Goal: Information Seeking & Learning: Learn about a topic

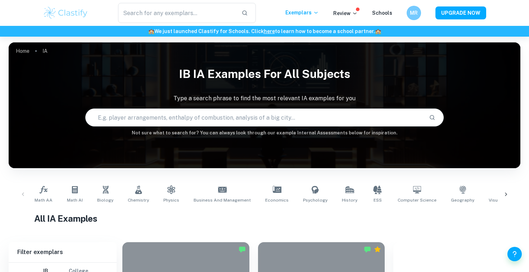
click at [116, 112] on input "text" at bounding box center [254, 118] width 337 height 20
type input "d"
type input "chemistry ia"
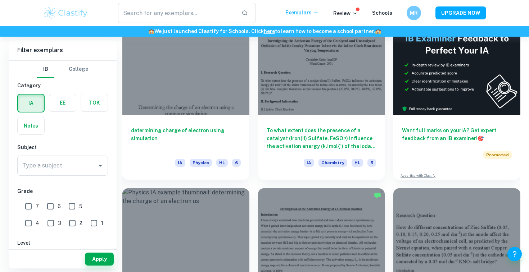
scroll to position [230, 0]
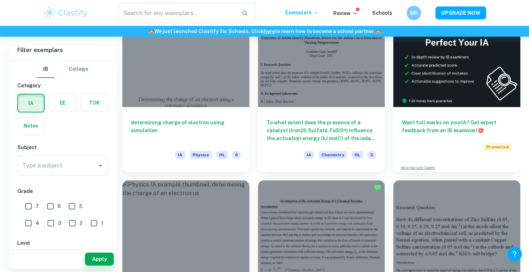
click at [30, 209] on input "7" at bounding box center [28, 206] width 14 height 14
checkbox input "true"
click at [79, 164] on input "Type a subject" at bounding box center [56, 166] width 73 height 14
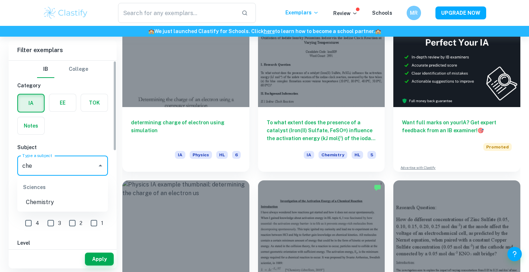
click at [59, 201] on li "Chemistry" at bounding box center [62, 202] width 91 height 13
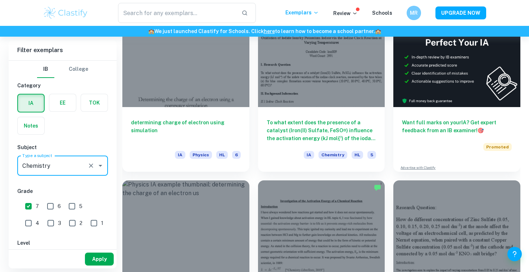
type input "Chemistry"
click at [103, 256] on button "Apply" at bounding box center [99, 259] width 29 height 13
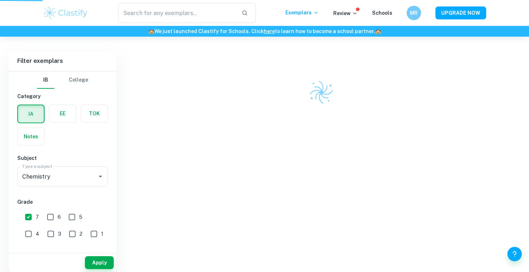
scroll to position [188, 0]
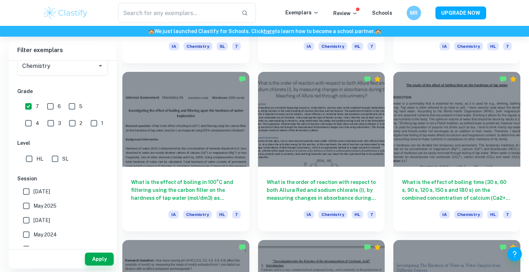
scroll to position [121, 0]
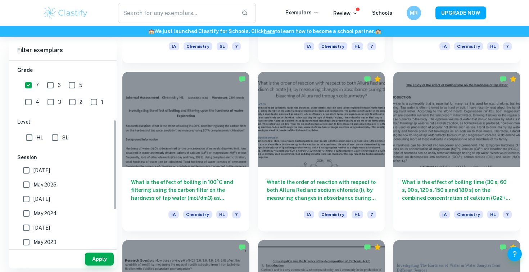
click at [48, 183] on span "May 2025" at bounding box center [44, 185] width 23 height 8
click at [33, 183] on input "May 2025" at bounding box center [26, 185] width 14 height 14
checkbox input "true"
click at [90, 258] on button "Apply" at bounding box center [99, 259] width 29 height 13
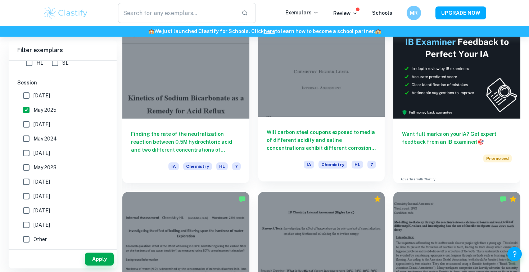
scroll to position [219, 0]
click at [293, 131] on h6 "Will carbon steel coupons exposed to media of different acidity and saline conc…" at bounding box center [321, 140] width 110 height 24
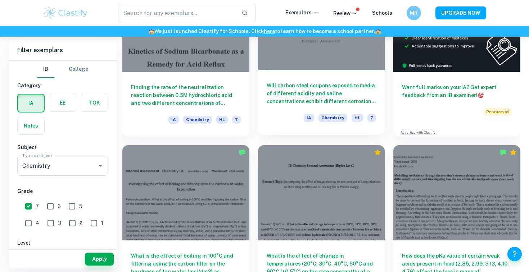
scroll to position [271, 0]
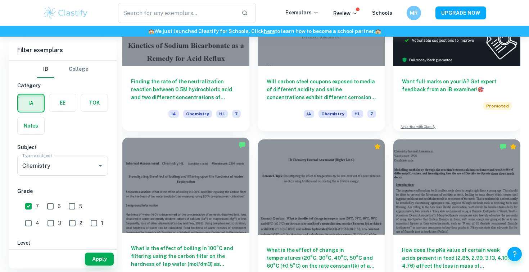
click at [195, 192] on div at bounding box center [185, 185] width 127 height 95
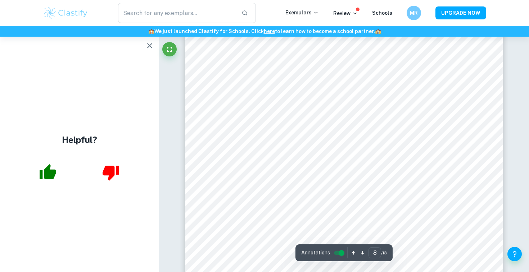
scroll to position [3471, 0]
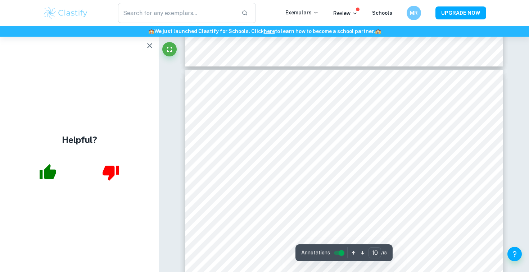
type input "9"
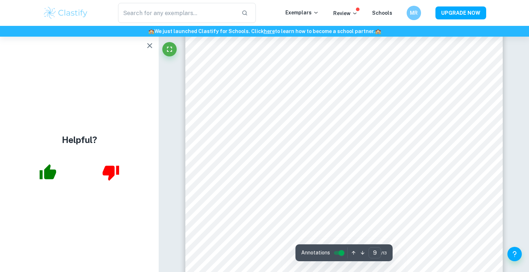
scroll to position [3991, 0]
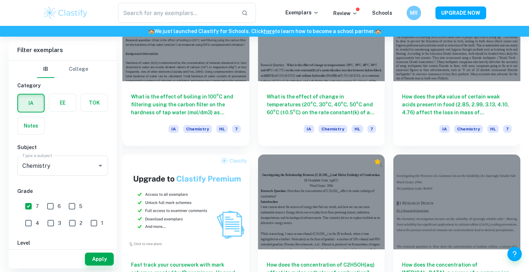
scroll to position [424, 0]
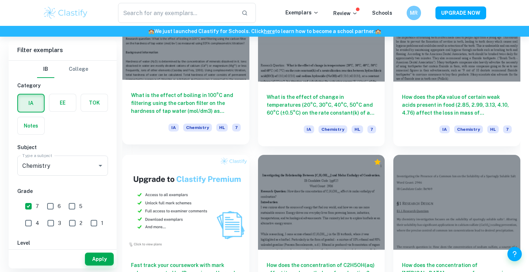
click at [190, 112] on h6 "What is the effect of boiling in 100°C and filtering using the carbon filter on…" at bounding box center [186, 103] width 110 height 24
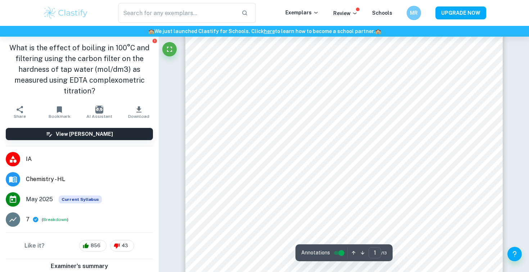
scroll to position [18, 0]
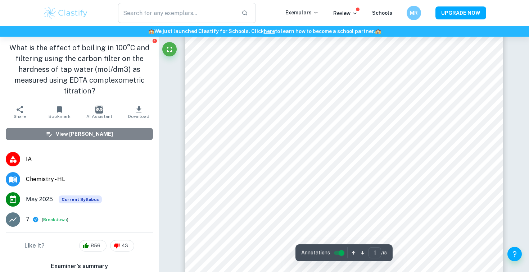
click at [115, 129] on button "View [PERSON_NAME]" at bounding box center [79, 134] width 147 height 12
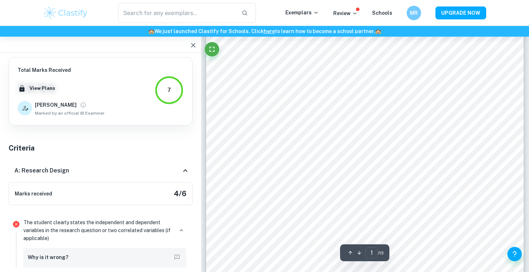
scroll to position [60, 0]
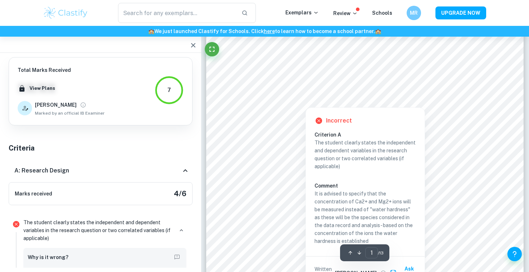
click at [330, 102] on div at bounding box center [305, 102] width 85 height 7
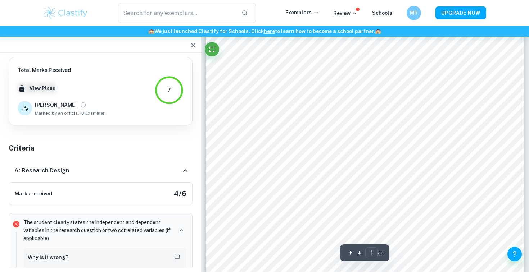
scroll to position [68, 0]
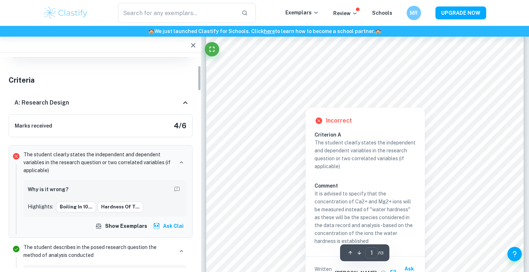
click at [330, 102] on div at bounding box center [305, 102] width 85 height 7
click at [330, 100] on div at bounding box center [305, 102] width 85 height 7
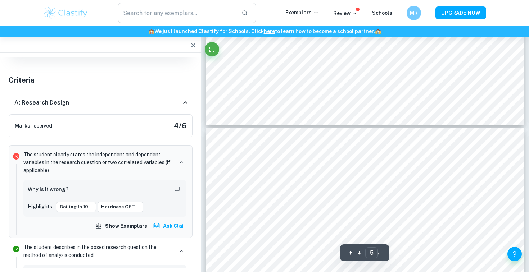
scroll to position [2187, 0]
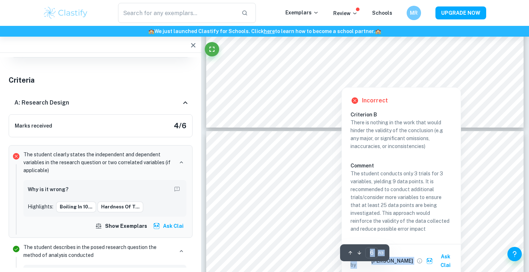
scroll to position [2292, 0]
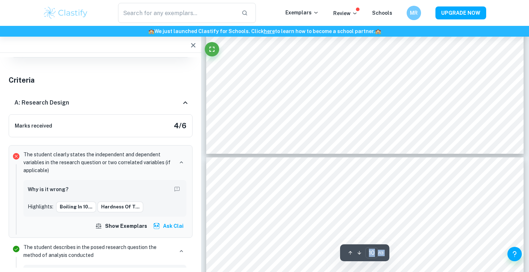
type input "11"
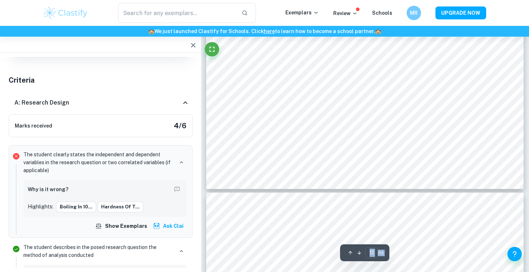
scroll to position [4983, 0]
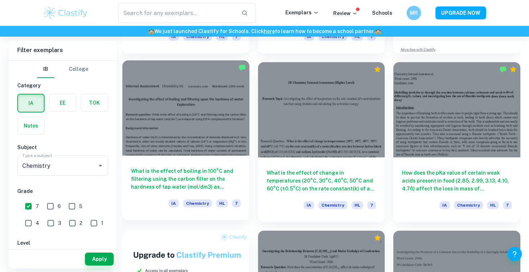
scroll to position [349, 0]
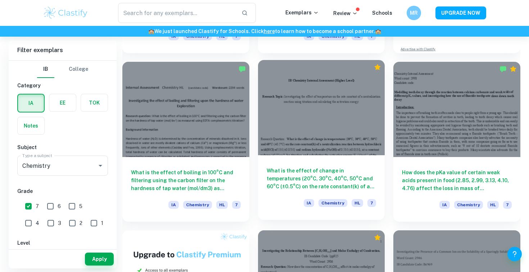
click at [287, 184] on h6 "What is the effect of change in temperatures (20°C, 30°C, 40°C, 50°C and 60°C (…" at bounding box center [321, 179] width 110 height 24
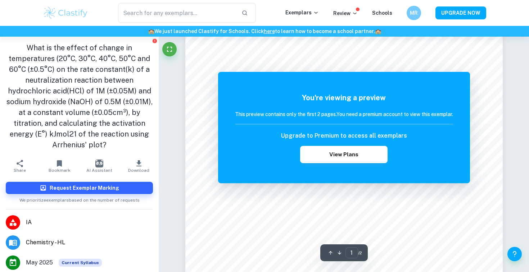
scroll to position [225, 0]
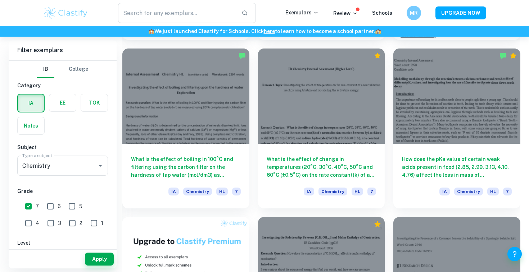
scroll to position [368, 0]
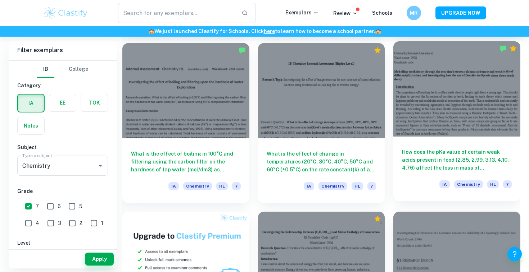
click at [429, 160] on h6 "How does the pKa value of certain weak acids present in food (2.85, 2.99, 3.13,…" at bounding box center [457, 160] width 110 height 24
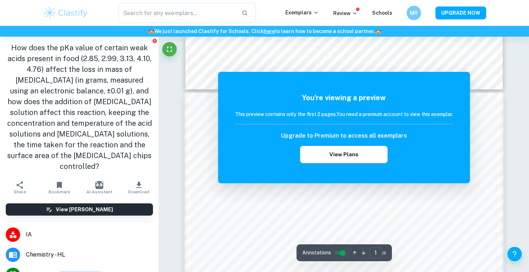
scroll to position [374, 0]
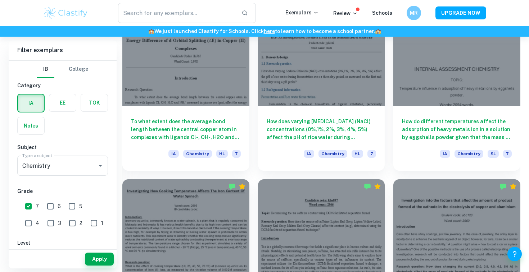
scroll to position [738, 0]
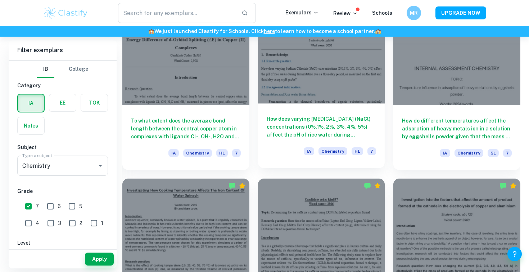
click at [303, 129] on h6 "How does varying [MEDICAL_DATA] (NaCl) concentrations (0%,1%, 2%, 3%, 4%, 5%) a…" at bounding box center [321, 127] width 110 height 24
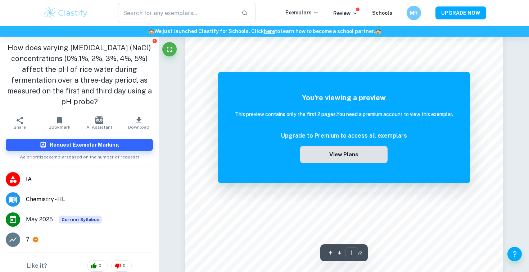
scroll to position [30, 0]
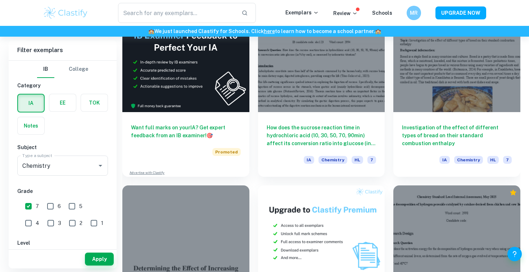
scroll to position [1236, 0]
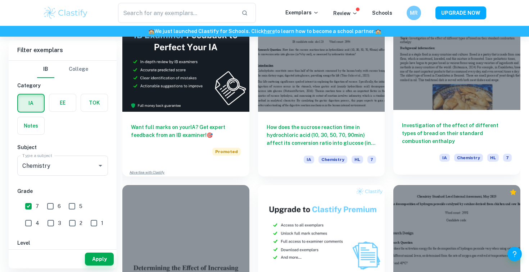
click at [421, 136] on h6 "Investigation of the effect of different types of bread on their standard combu…" at bounding box center [457, 134] width 110 height 24
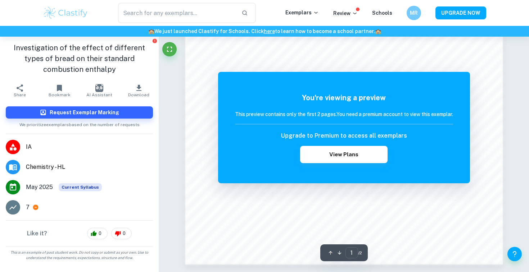
scroll to position [722, 0]
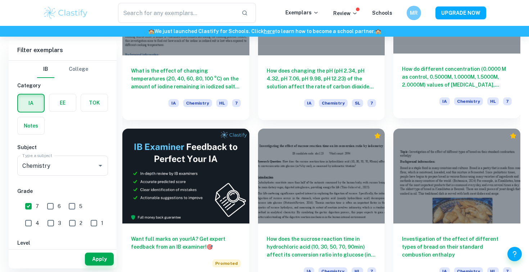
scroll to position [1135, 0]
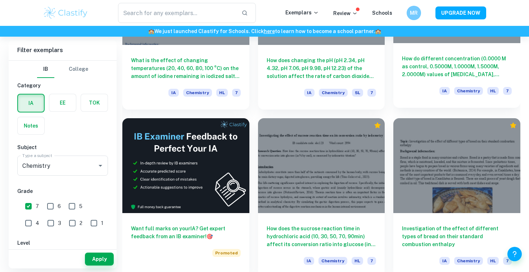
click at [467, 67] on h6 "How do different concentration (0.0000 M as control, 0.5000M, 1.0000M, 1.5000M,…" at bounding box center [457, 67] width 110 height 24
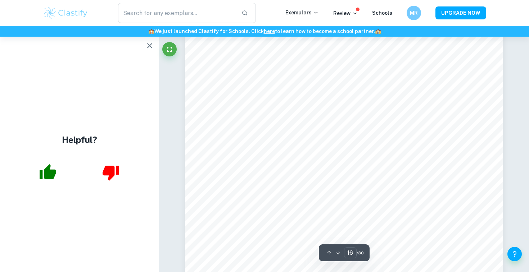
scroll to position [6448, 0]
type input "23"
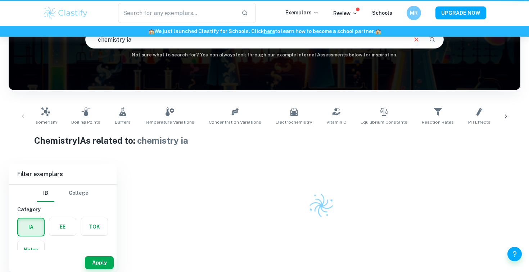
scroll to position [78, 0]
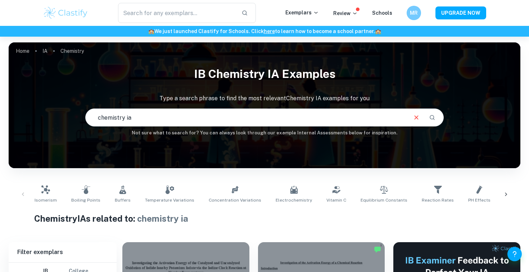
checkbox input "true"
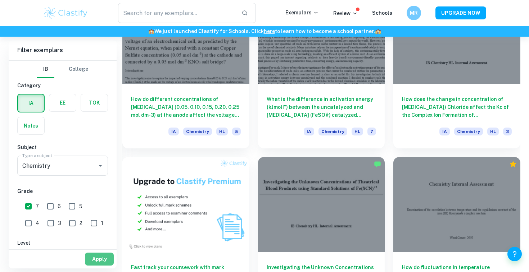
click at [97, 255] on button "Apply" at bounding box center [99, 259] width 29 height 13
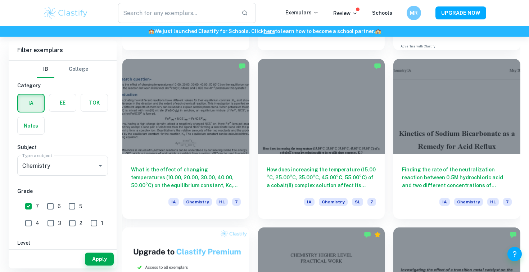
scroll to position [354, 0]
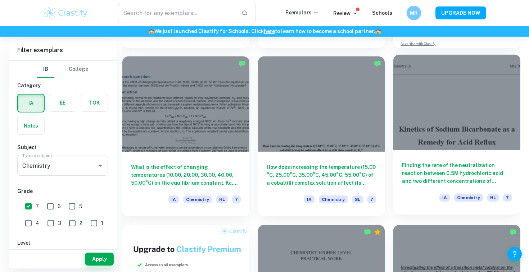
click at [461, 164] on h6 "Finding the rate of the neutralization reaction between 0.5M hydrochloric acid …" at bounding box center [457, 173] width 110 height 24
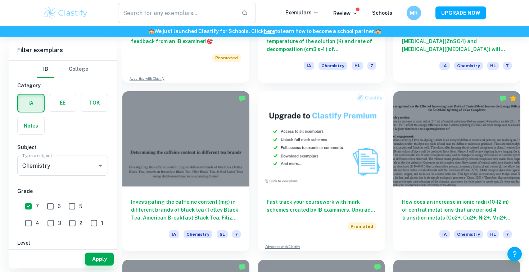
scroll to position [1332, 0]
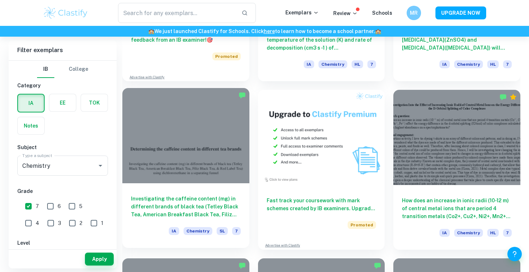
click at [207, 210] on h6 "Investigating the caffeine content (mg) in different brands of black tea (Tetle…" at bounding box center [186, 207] width 110 height 24
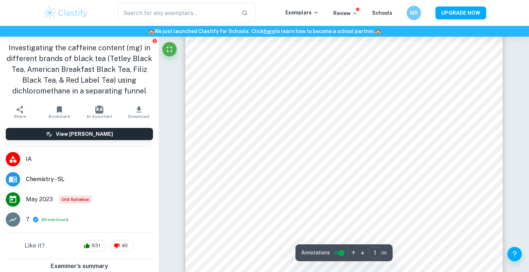
scroll to position [156, 0]
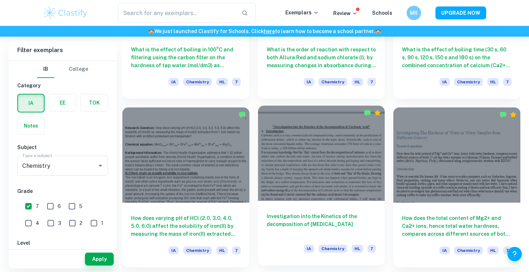
scroll to position [978, 0]
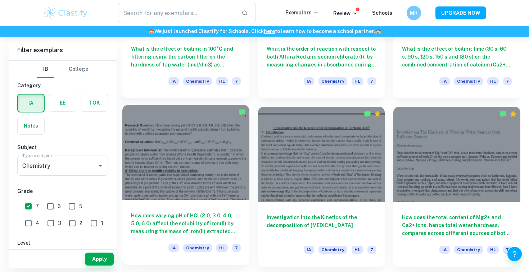
click at [192, 204] on div "How does varying pH of HCl (2.0, 3.0, 4.0, 5.0, 6.0) affect the solubility of i…" at bounding box center [185, 232] width 127 height 65
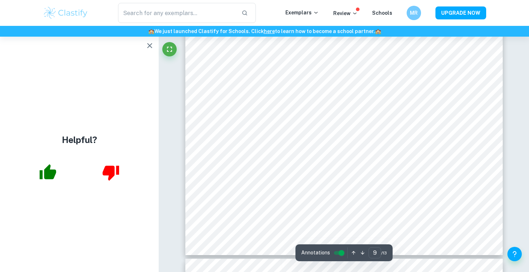
scroll to position [3652, 0]
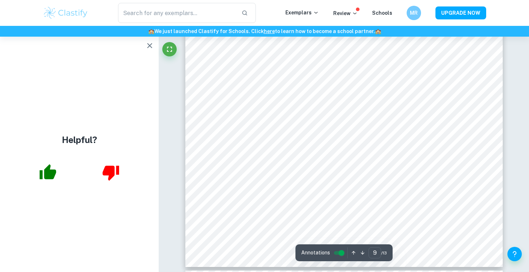
click at [152, 51] on button "button" at bounding box center [149, 45] width 14 height 14
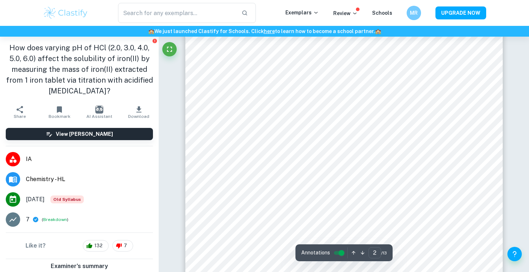
type input "1"
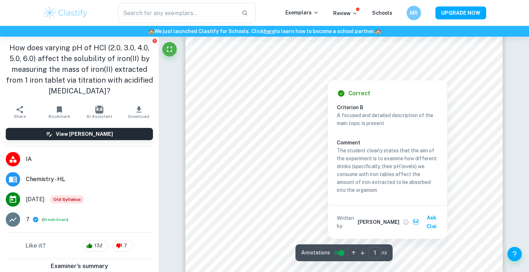
scroll to position [152, 0]
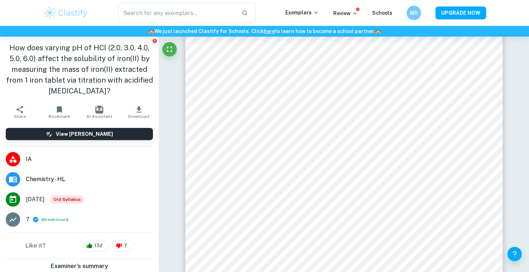
drag, startPoint x: 9, startPoint y: 46, endPoint x: 117, endPoint y: 97, distance: 119.4
click at [117, 97] on div "How does varying pH of HCl (2.0, 3.0, 4.0, 5.0, 6.0) affect the solubility of i…" at bounding box center [79, 69] width 159 height 65
